Goal: Task Accomplishment & Management: Manage account settings

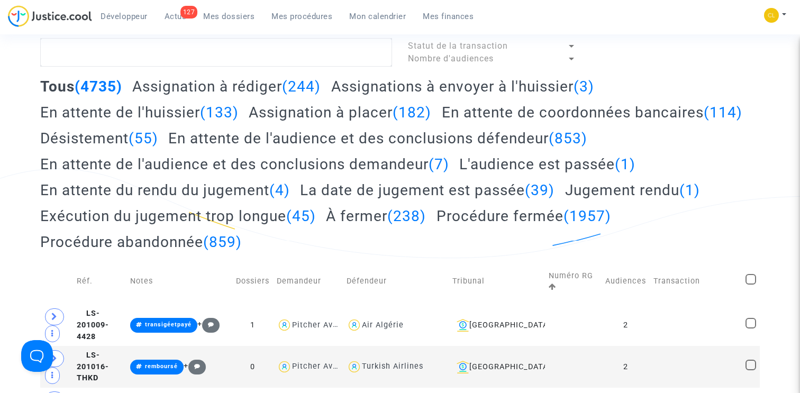
scroll to position [84, 0]
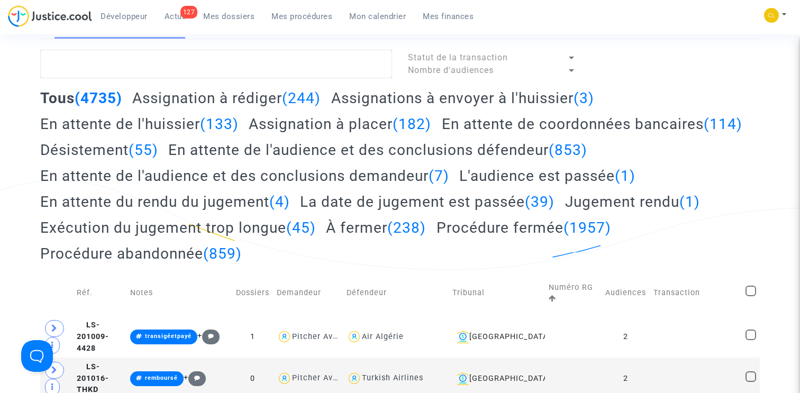
click at [366, 97] on h2 "Assignations à envoyer à l'huissier (3)" at bounding box center [462, 98] width 263 height 19
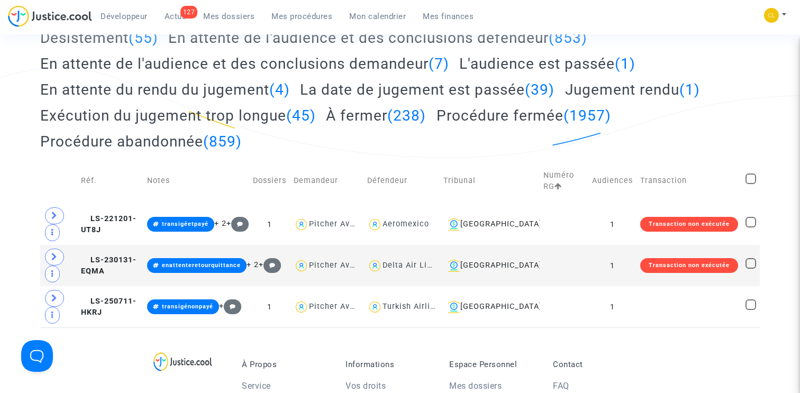
scroll to position [209, 0]
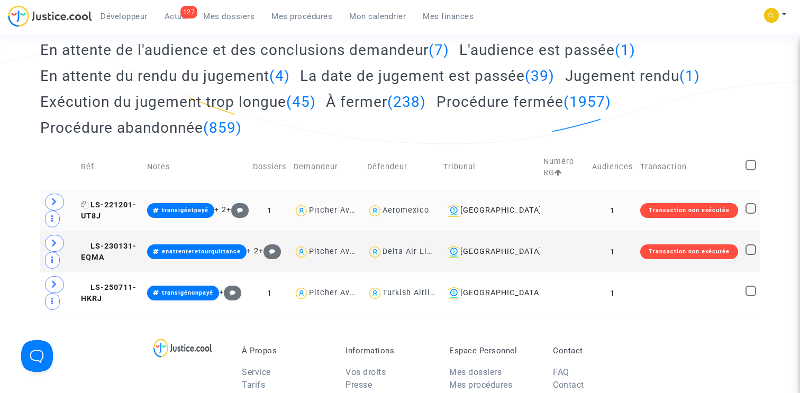
click at [124, 221] on span "LS-221201-UT8J" at bounding box center [109, 210] width 56 height 21
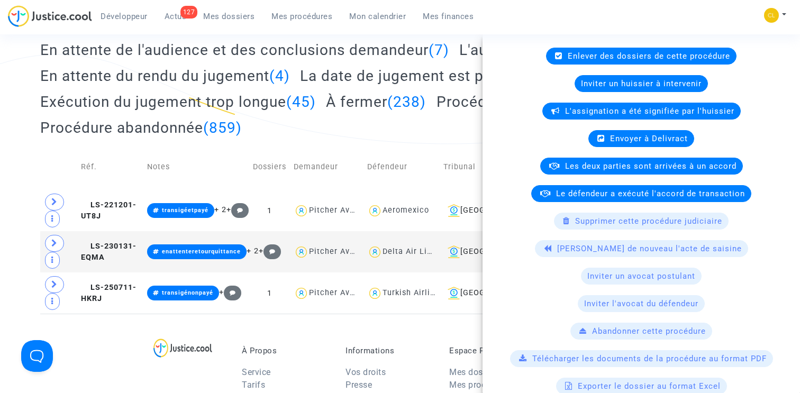
scroll to position [0, 0]
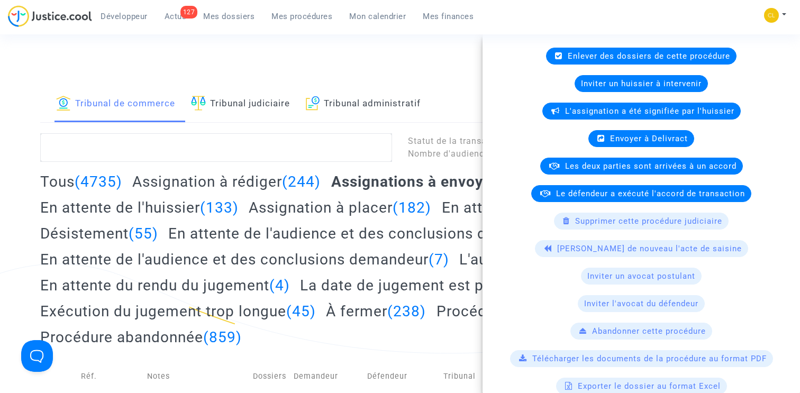
click at [134, 211] on h2 "En attente de l'huissier (133)" at bounding box center [139, 207] width 198 height 19
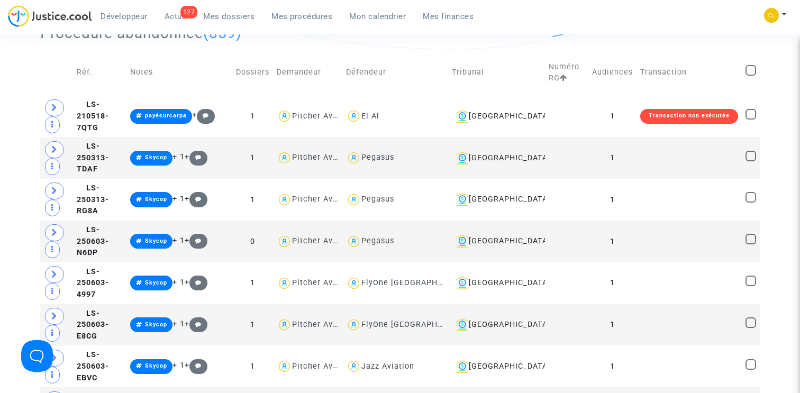
scroll to position [360, 0]
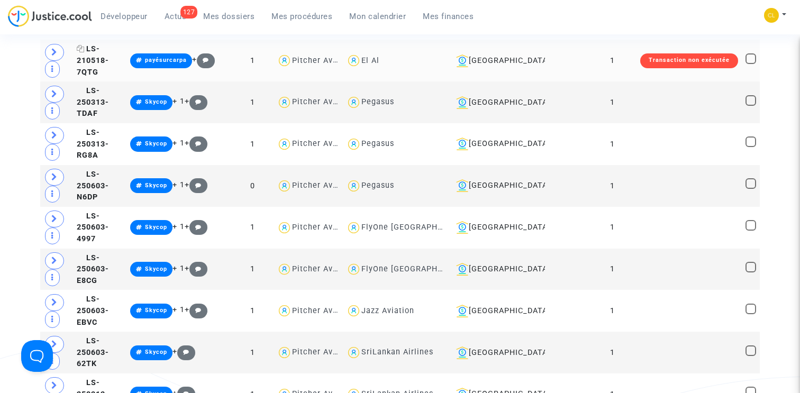
click at [98, 76] on span "LS-210518-7QTG" at bounding box center [93, 60] width 32 height 32
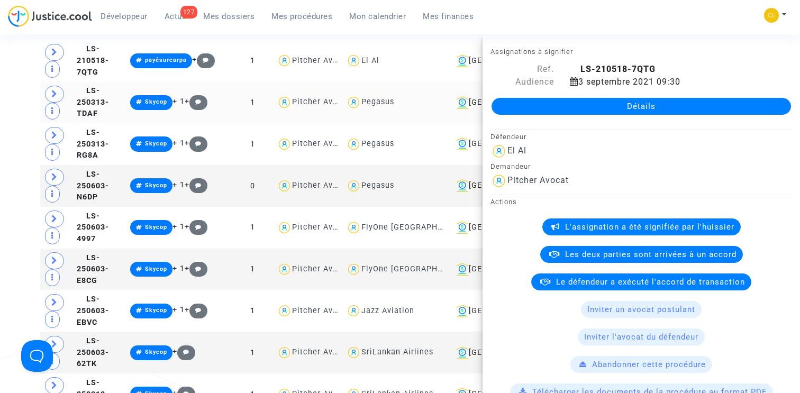
scroll to position [0, 0]
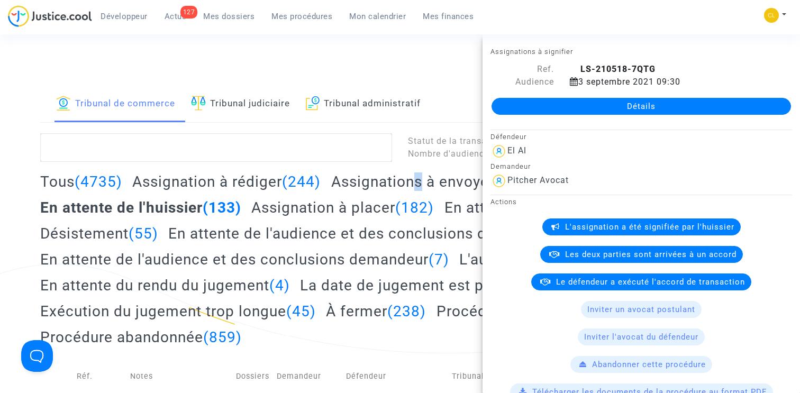
click at [418, 180] on h2 "Assignations à envoyer à l'huissier (3)" at bounding box center [462, 181] width 263 height 19
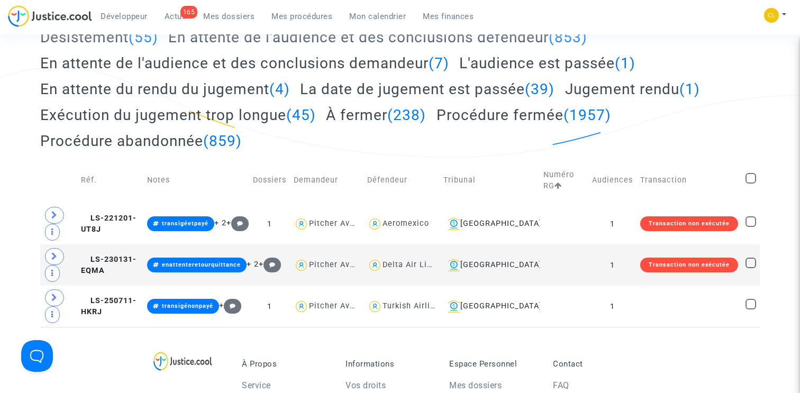
scroll to position [274, 0]
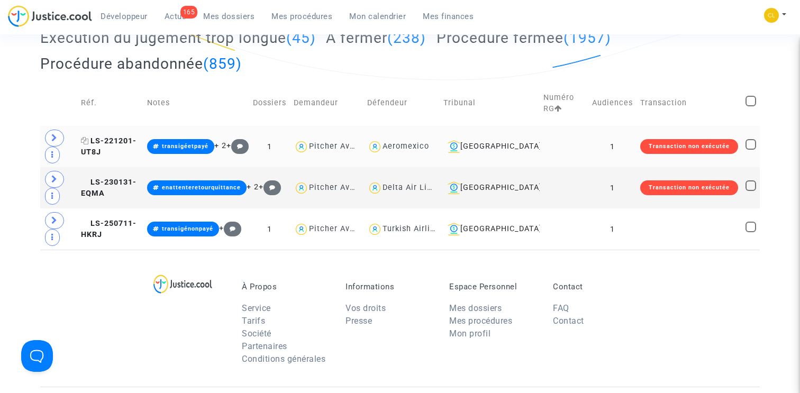
click at [135, 157] on span "LS-221201-UT8J" at bounding box center [109, 146] width 56 height 21
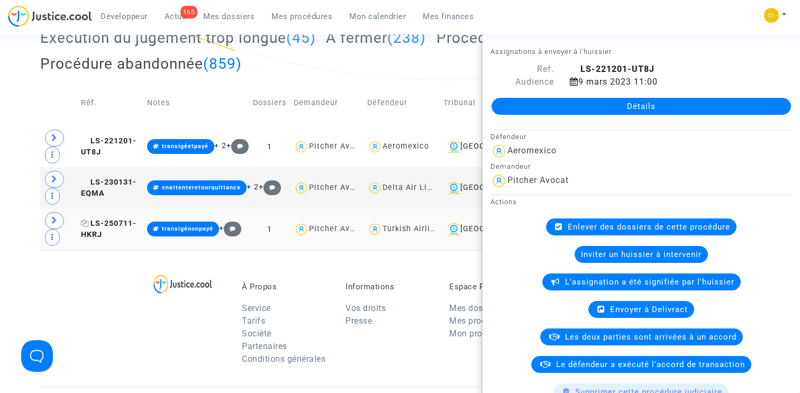
click at [112, 240] on span "LS-250711-HKRJ" at bounding box center [109, 229] width 56 height 21
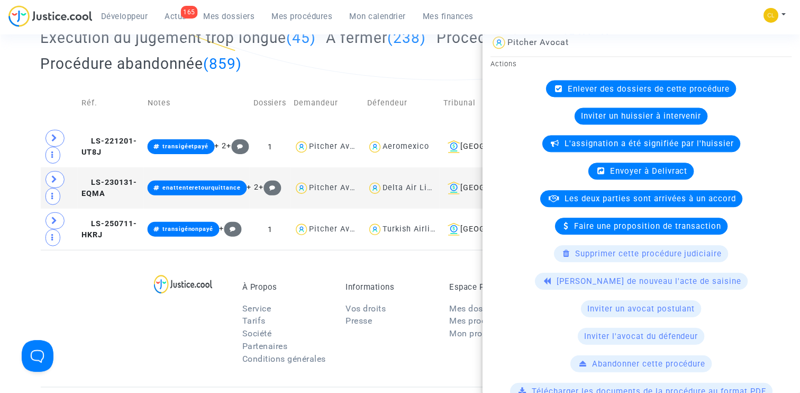
scroll to position [65, 0]
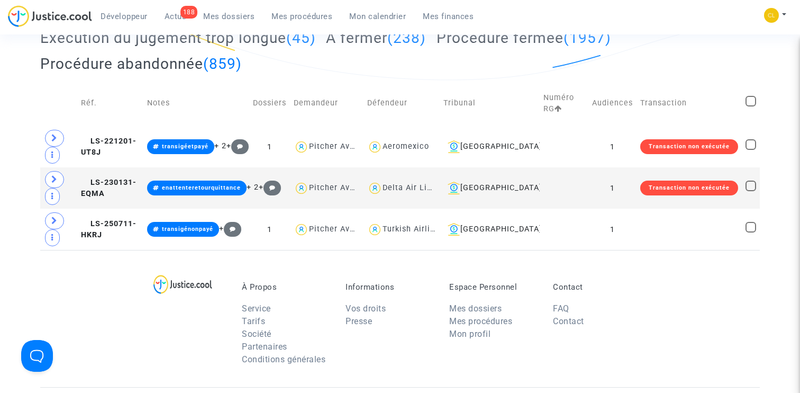
scroll to position [0, 0]
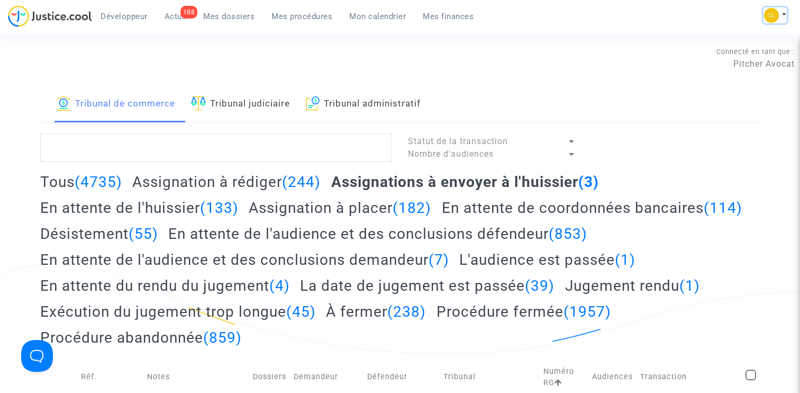
click at [781, 10] on button at bounding box center [774, 15] width 23 height 16
click at [710, 69] on link "Paramètres" at bounding box center [732, 71] width 107 height 17
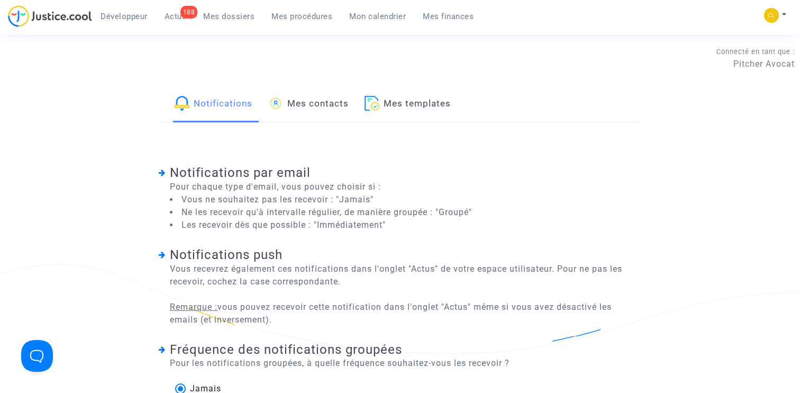
click at [329, 117] on link "Mes contacts" at bounding box center [308, 104] width 80 height 36
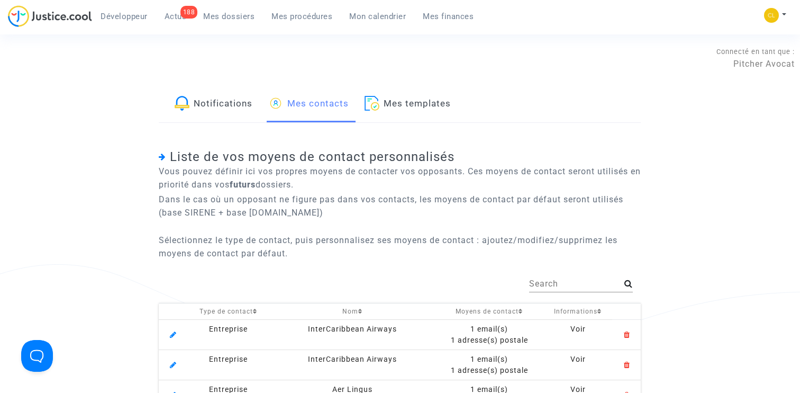
click at [550, 279] on input "Search" at bounding box center [576, 284] width 95 height 10
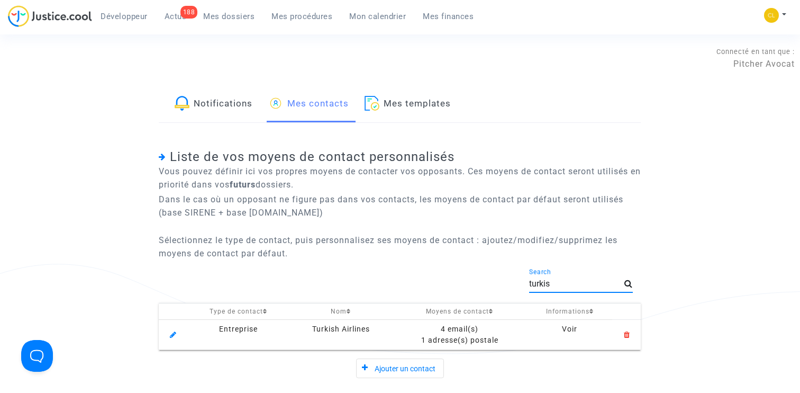
type input "turkis"
click at [455, 328] on div "4 email(s)" at bounding box center [459, 328] width 127 height 11
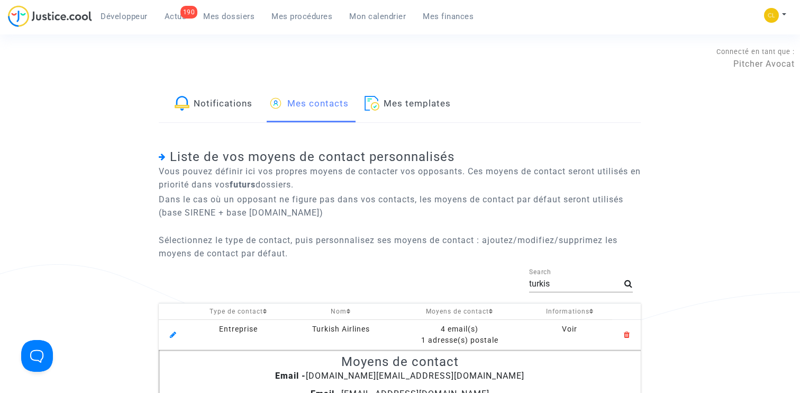
click at [292, 15] on span "Mes procédures" at bounding box center [301, 17] width 61 height 10
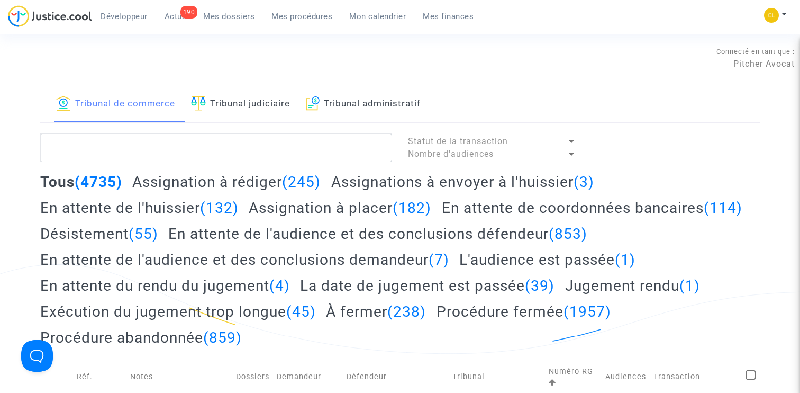
scroll to position [1, 0]
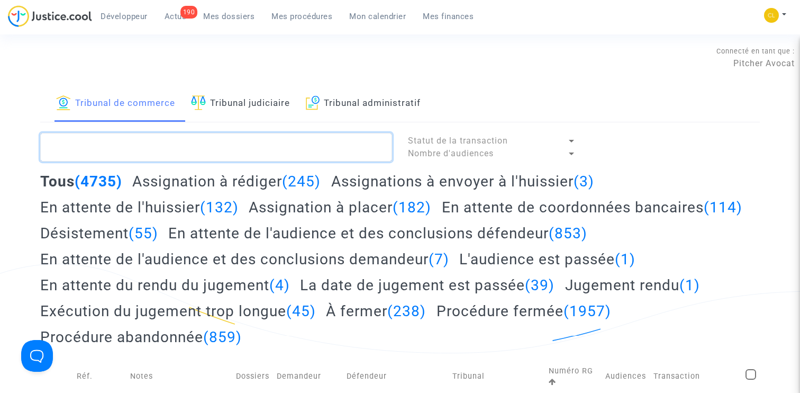
click at [279, 151] on textarea at bounding box center [216, 147] width 352 height 29
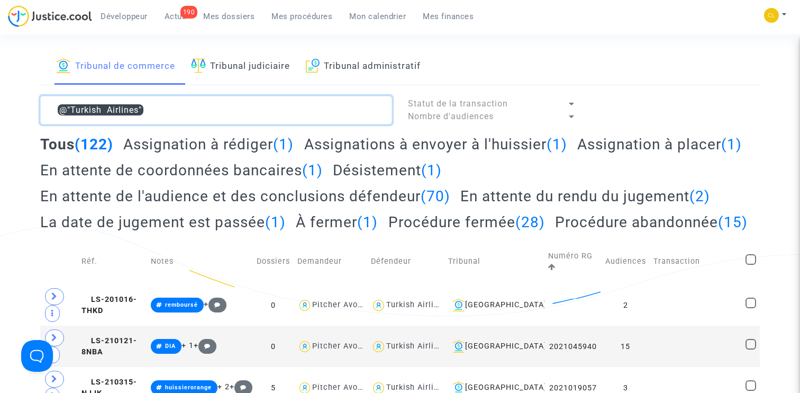
scroll to position [119, 0]
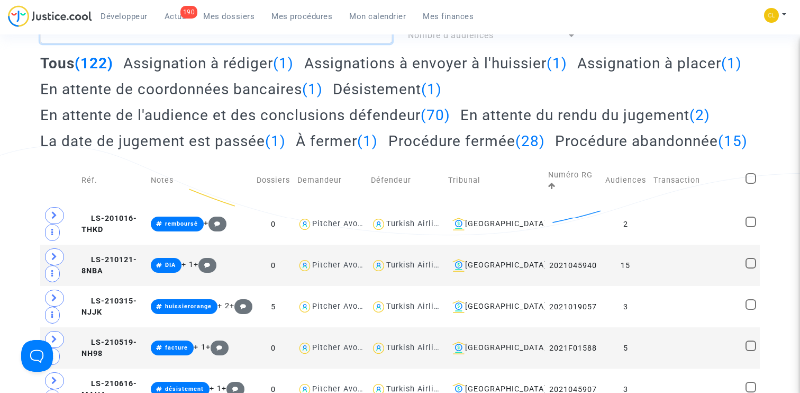
type textarea "@"Turkish Airlines""
click at [307, 113] on h2 "En attente de l'audience et des conclusions défendeur (70)" at bounding box center [245, 115] width 410 height 19
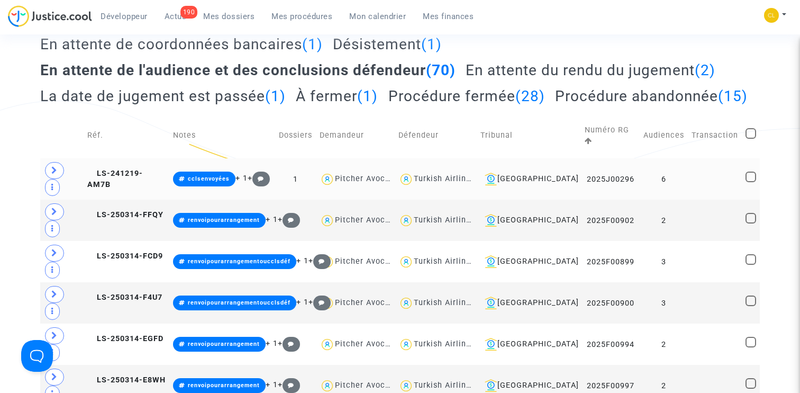
scroll to position [174, 0]
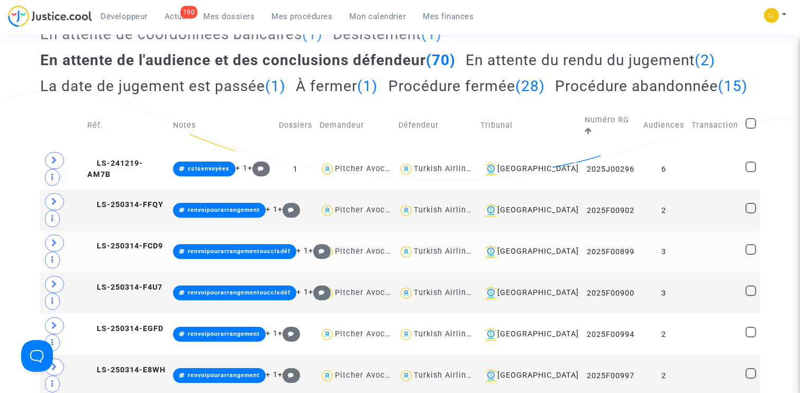
click at [153, 233] on td "LS-250314-FCD9" at bounding box center [127, 251] width 86 height 41
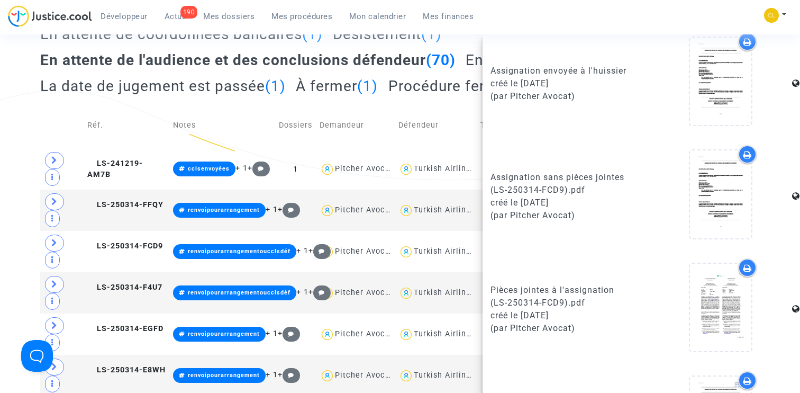
scroll to position [491, 0]
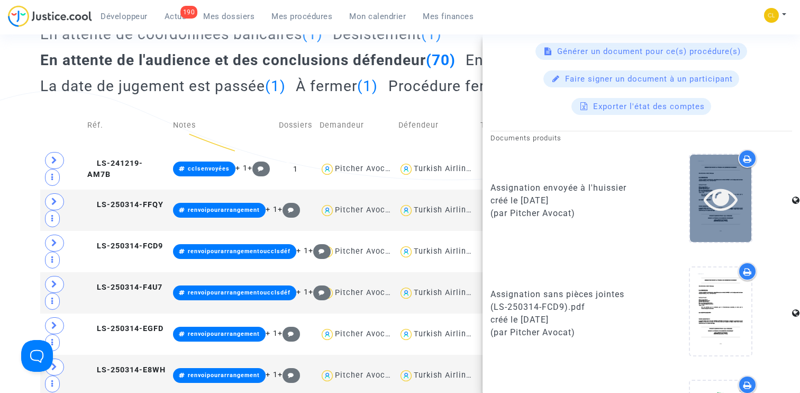
click at [716, 205] on icon at bounding box center [721, 198] width 34 height 34
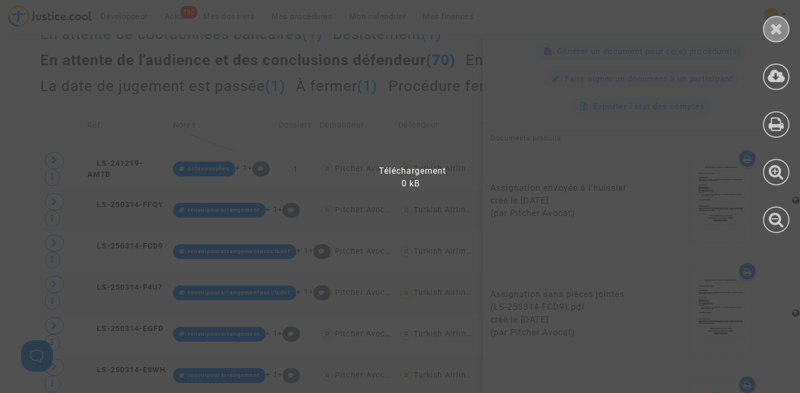
click at [773, 26] on icon at bounding box center [776, 29] width 13 height 16
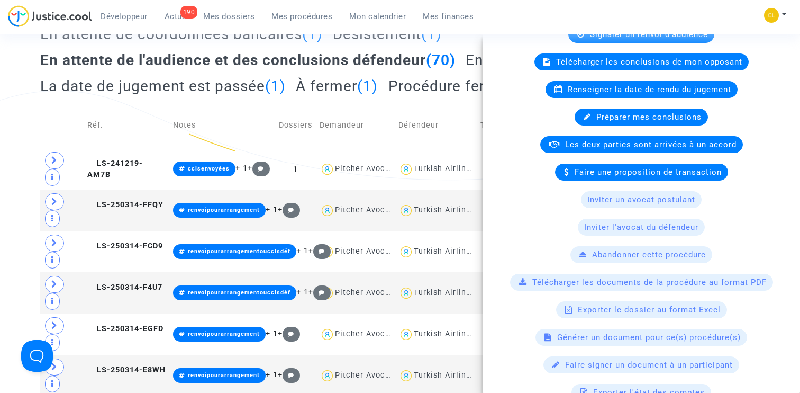
scroll to position [0, 0]
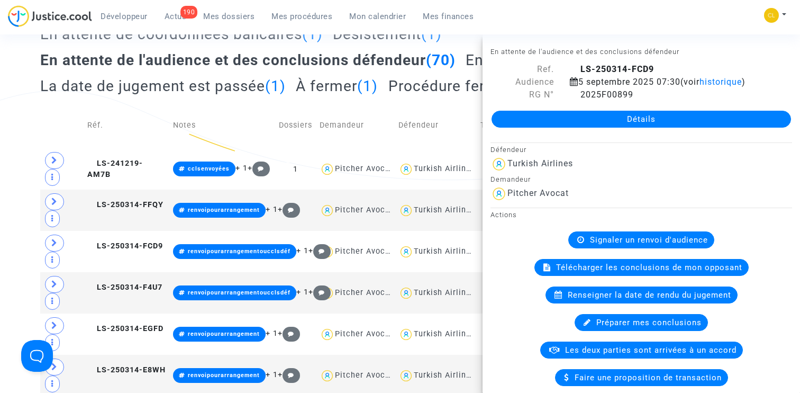
click at [628, 114] on link "Détails" at bounding box center [640, 119] width 299 height 17
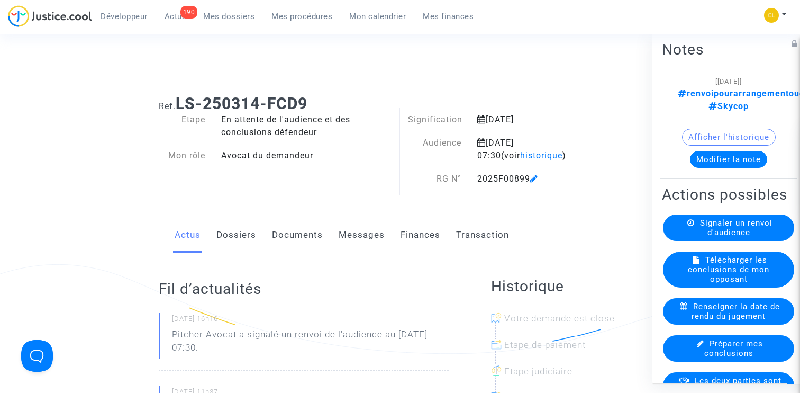
click at [300, 235] on link "Documents" at bounding box center [297, 234] width 51 height 35
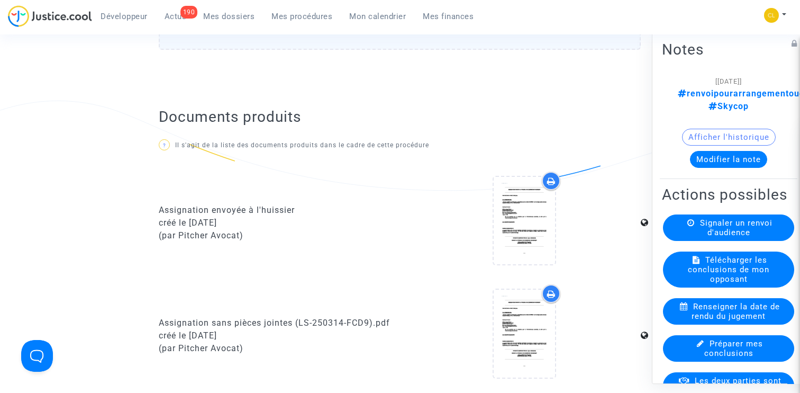
scroll to position [664, 0]
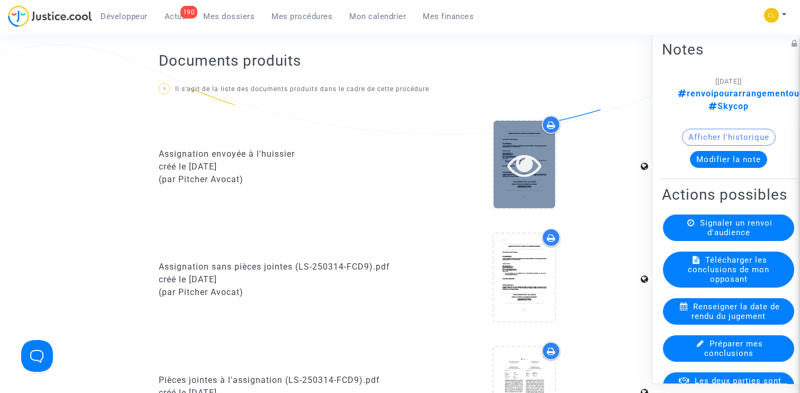
click at [519, 167] on icon at bounding box center [524, 165] width 34 height 34
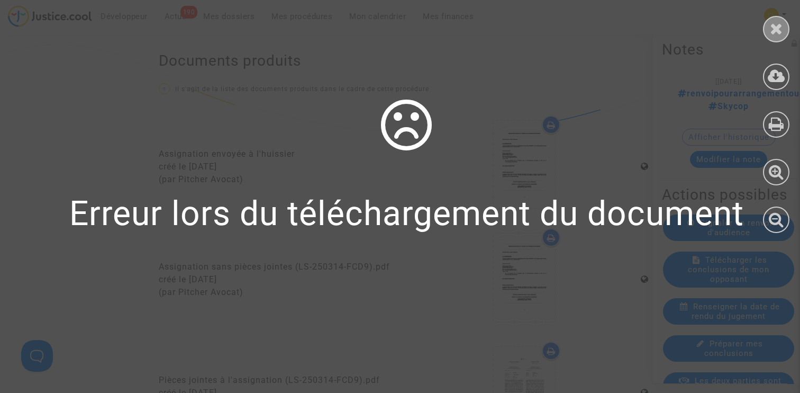
click at [779, 32] on icon at bounding box center [776, 29] width 13 height 16
